Goal: Check status: Check status

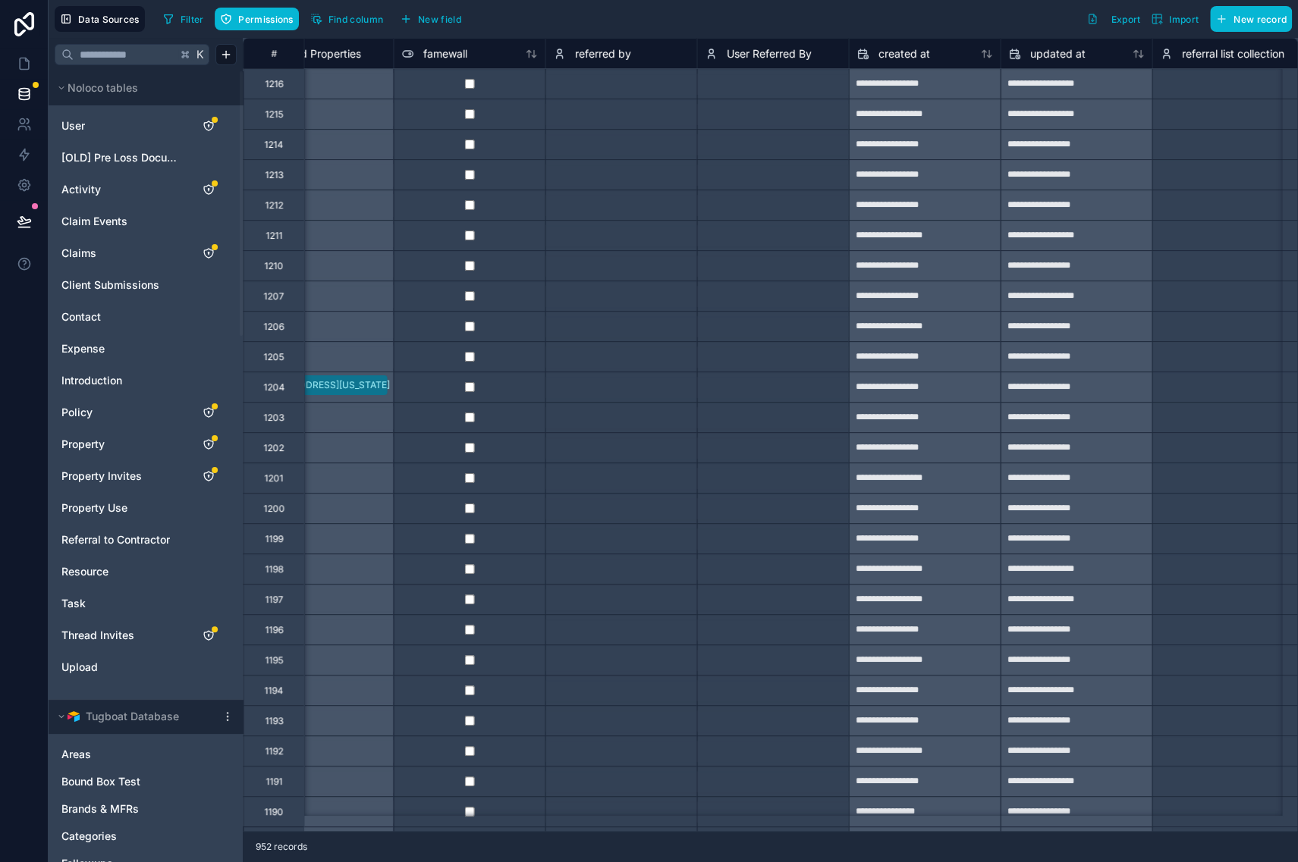
scroll to position [0, 10346]
